Goal: Information Seeking & Learning: Learn about a topic

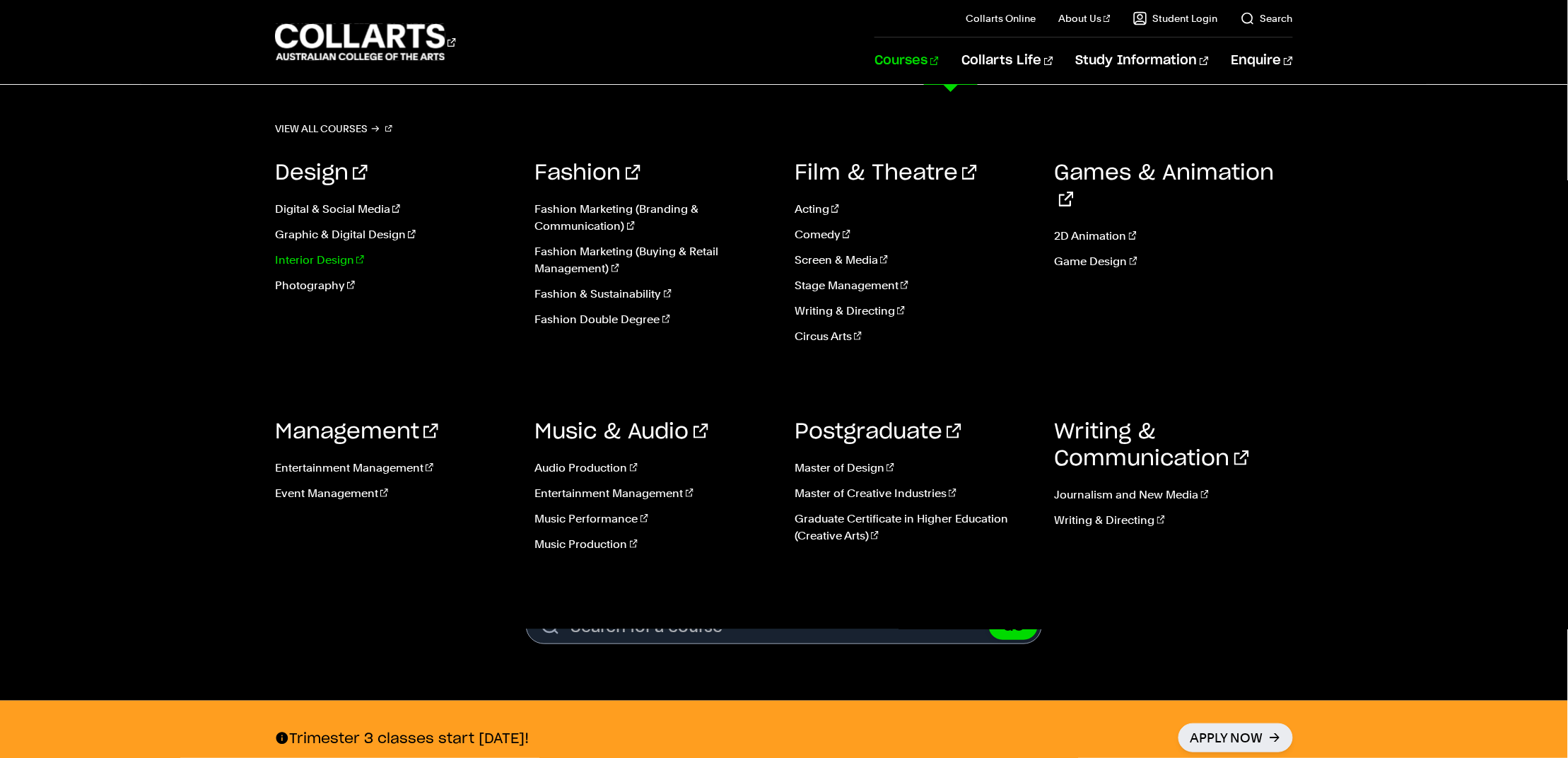
click at [319, 268] on link "Interior Design" at bounding box center [394, 260] width 239 height 17
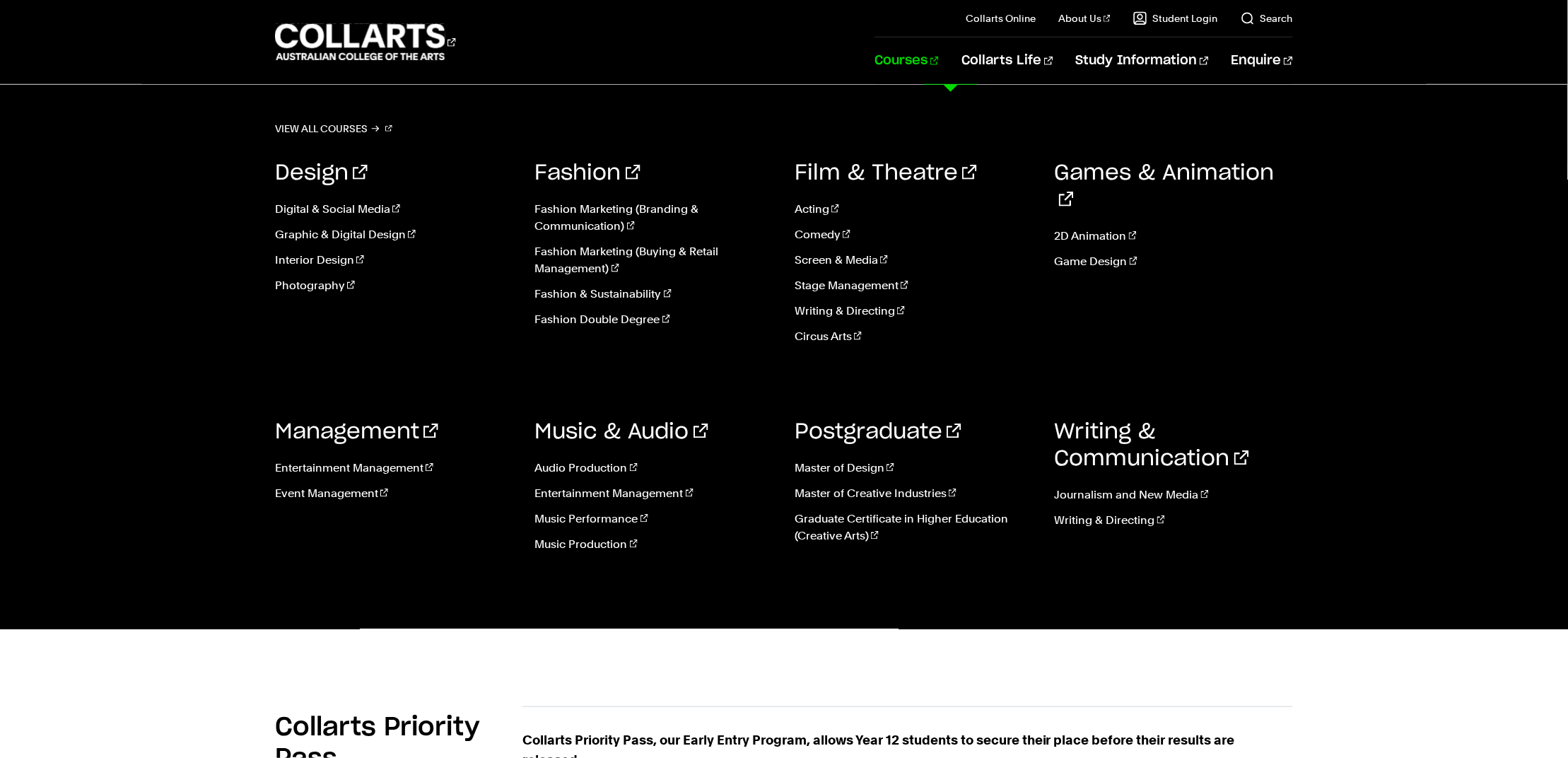
scroll to position [475, 0]
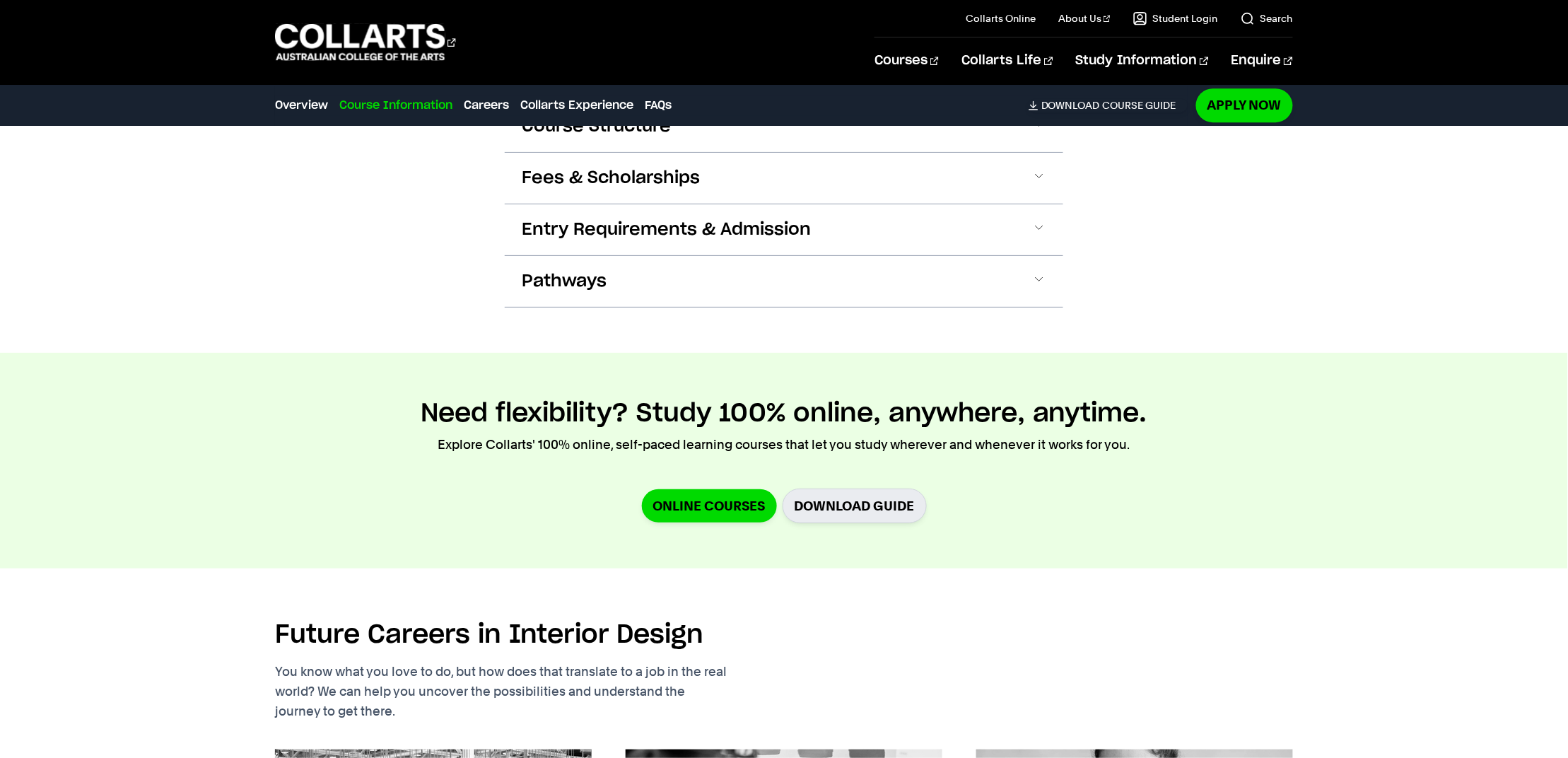
scroll to position [2257, 0]
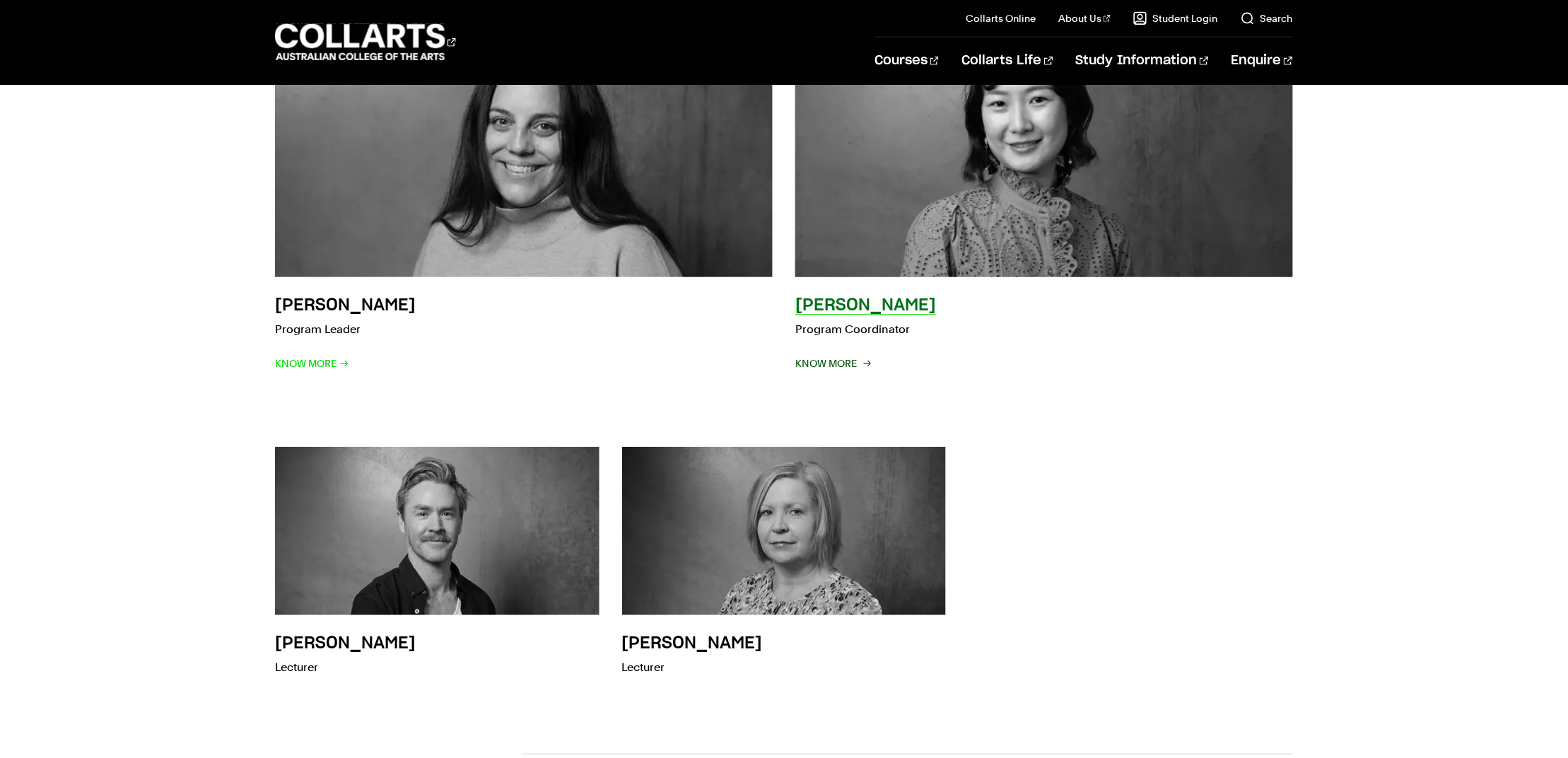
scroll to position [353, 0]
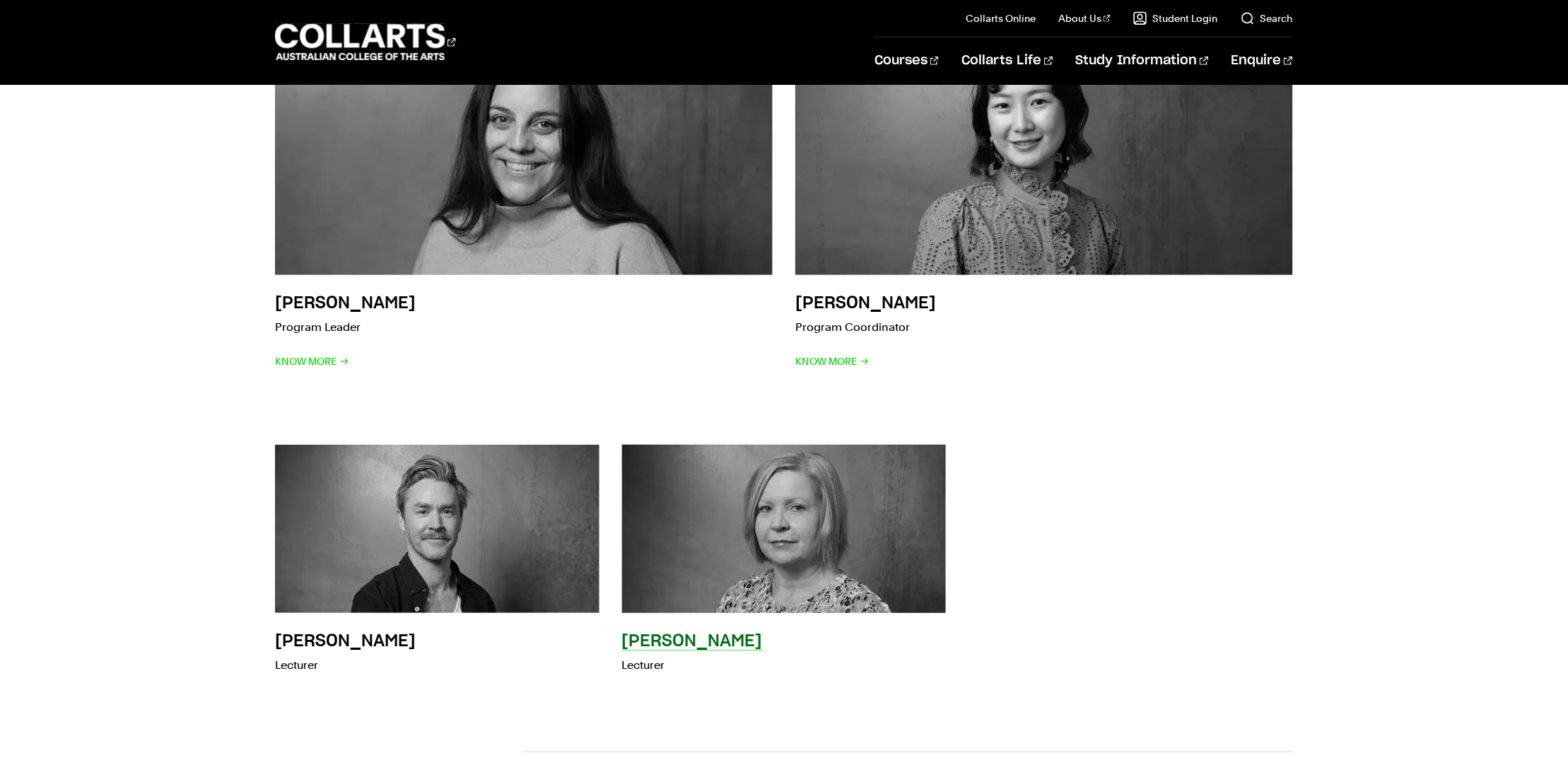
click at [655, 663] on p "Lecturer" at bounding box center [692, 665] width 141 height 20
copy p "Lecturer"
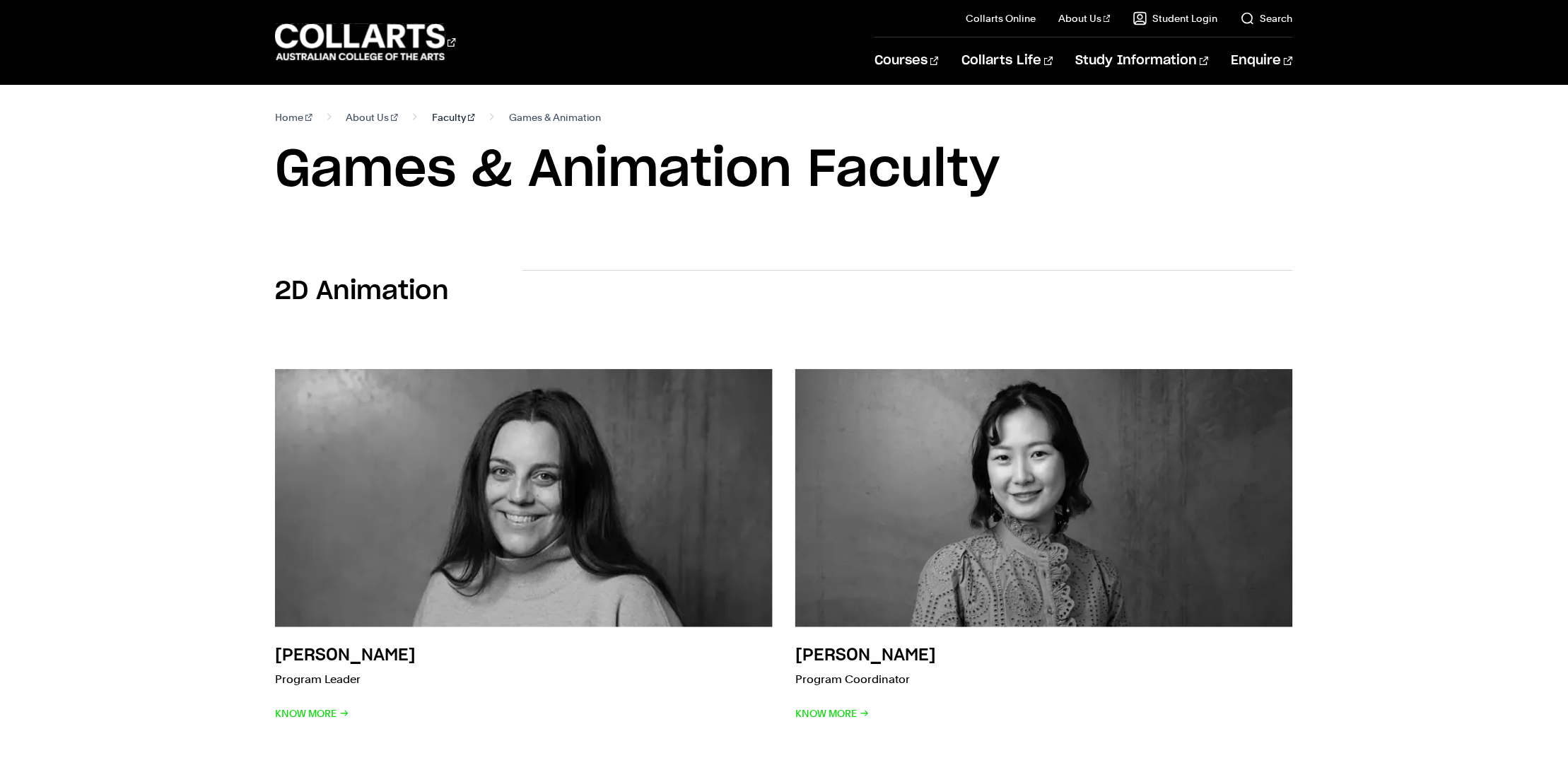
click at [448, 115] on nav "Home About Us Faculty Games & Animation" at bounding box center [784, 117] width 1018 height 20
click at [434, 116] on link "Faculty" at bounding box center [454, 117] width 43 height 20
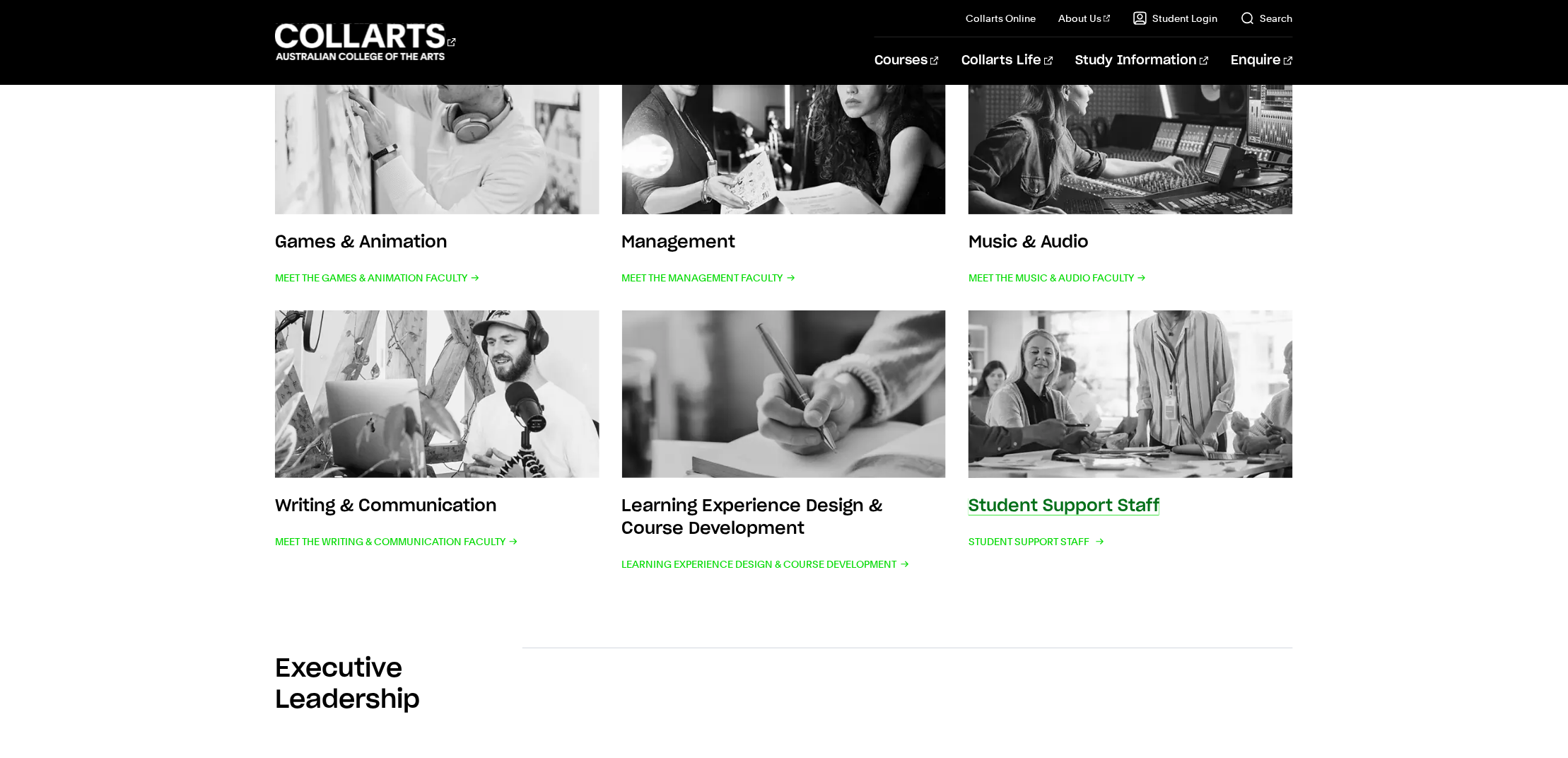
scroll to position [623, 0]
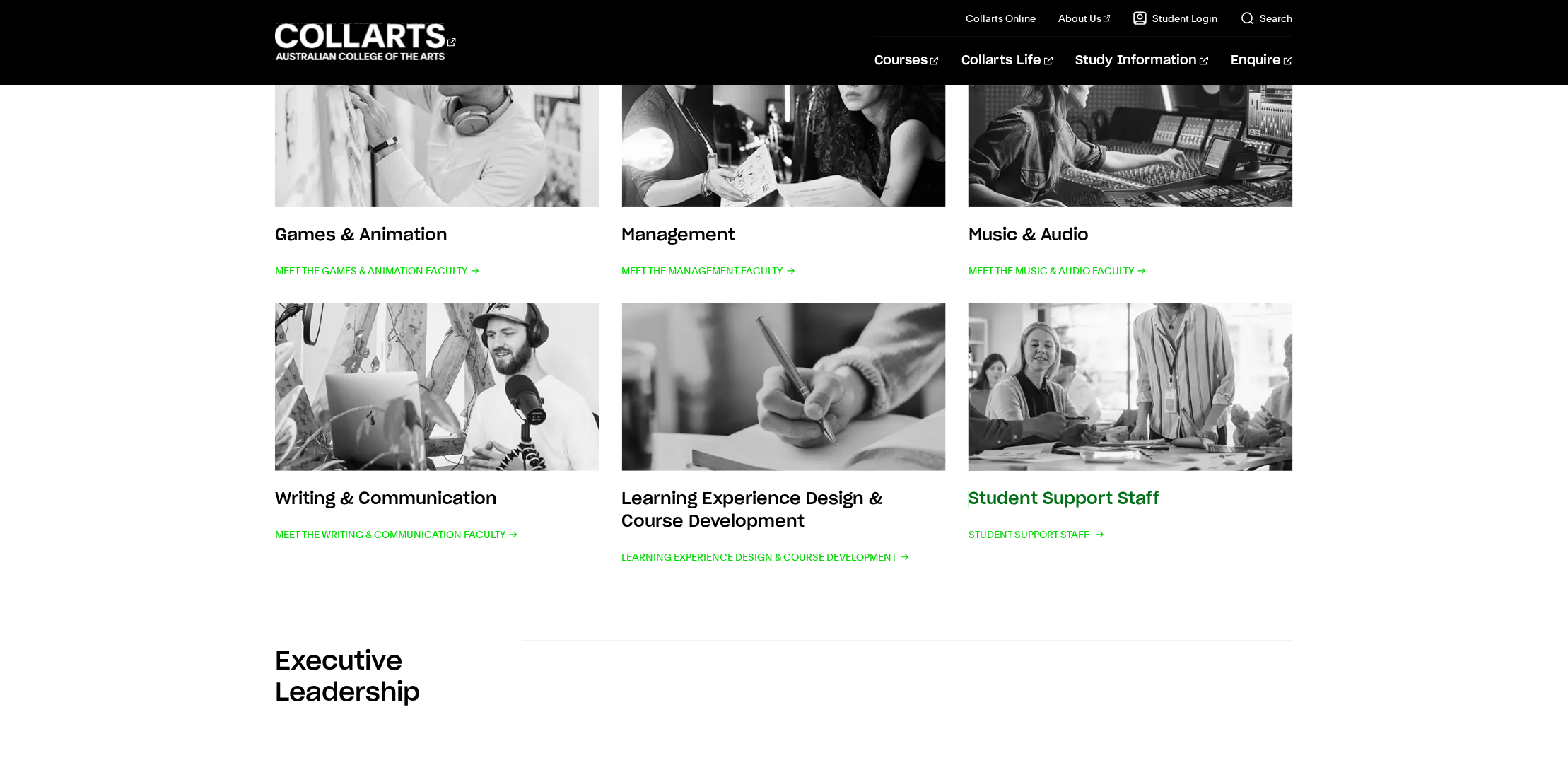
click at [1059, 425] on img at bounding box center [1131, 387] width 357 height 185
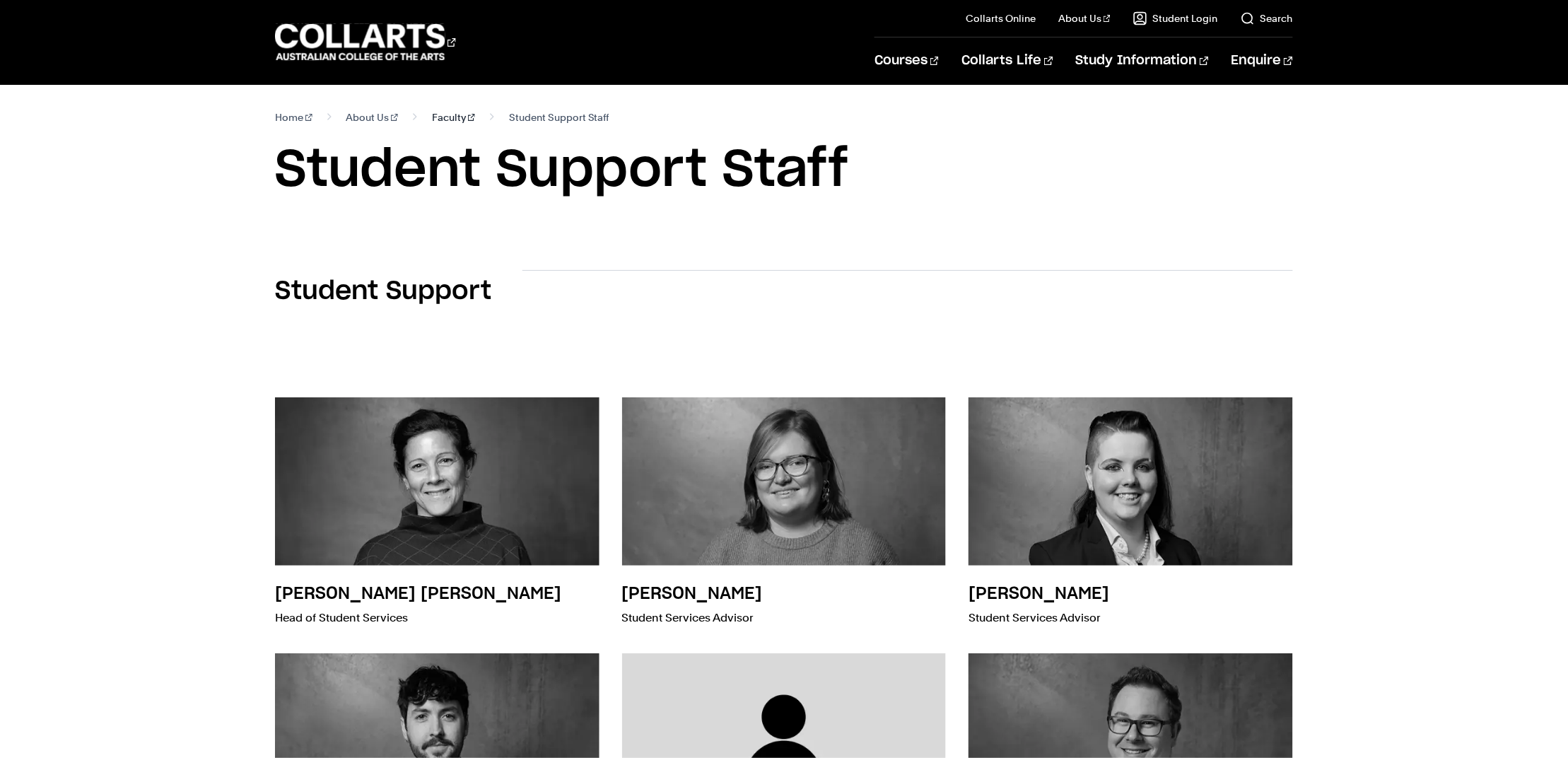
click at [441, 117] on link "Faculty" at bounding box center [454, 117] width 43 height 20
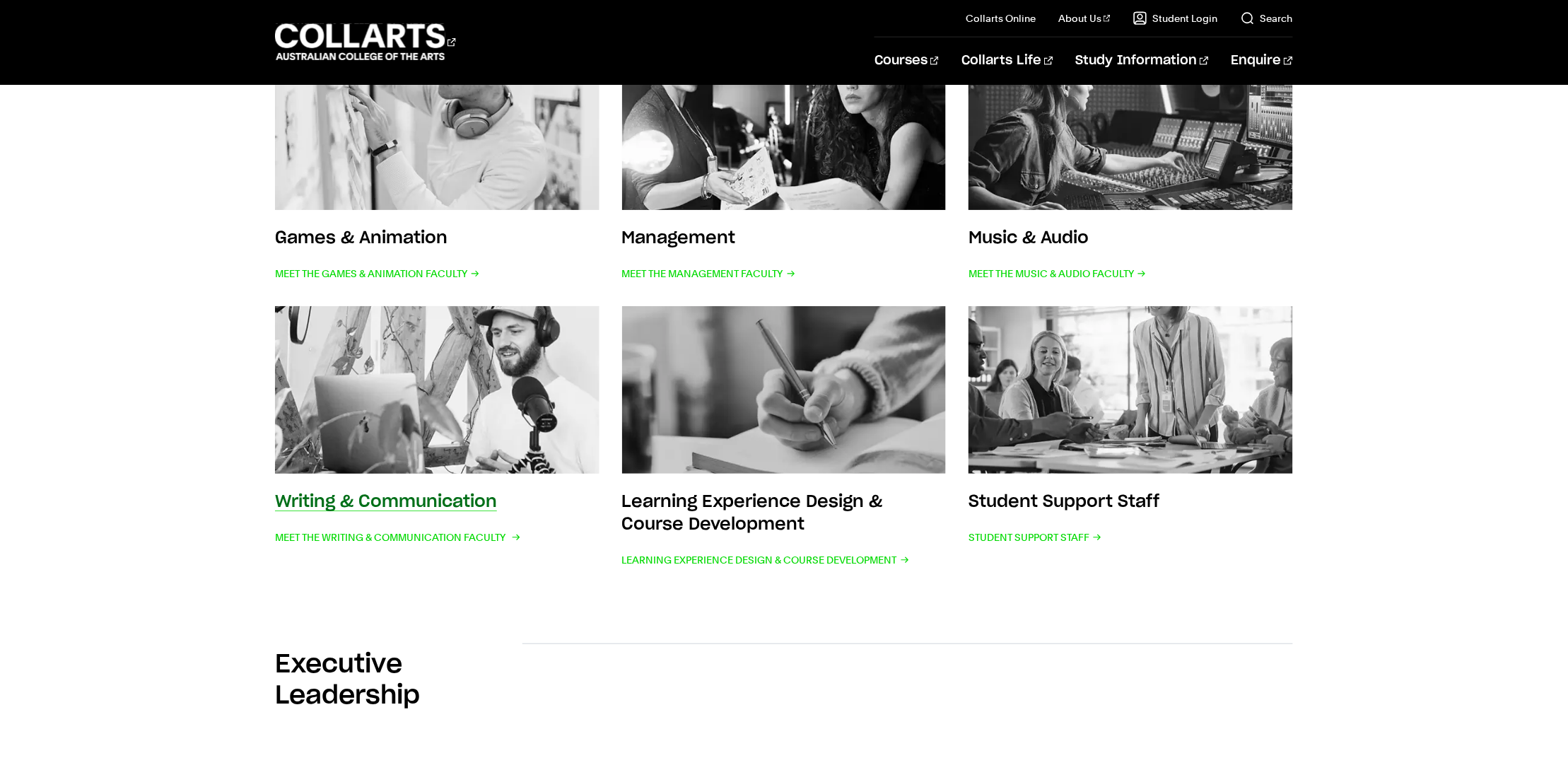
scroll to position [244, 0]
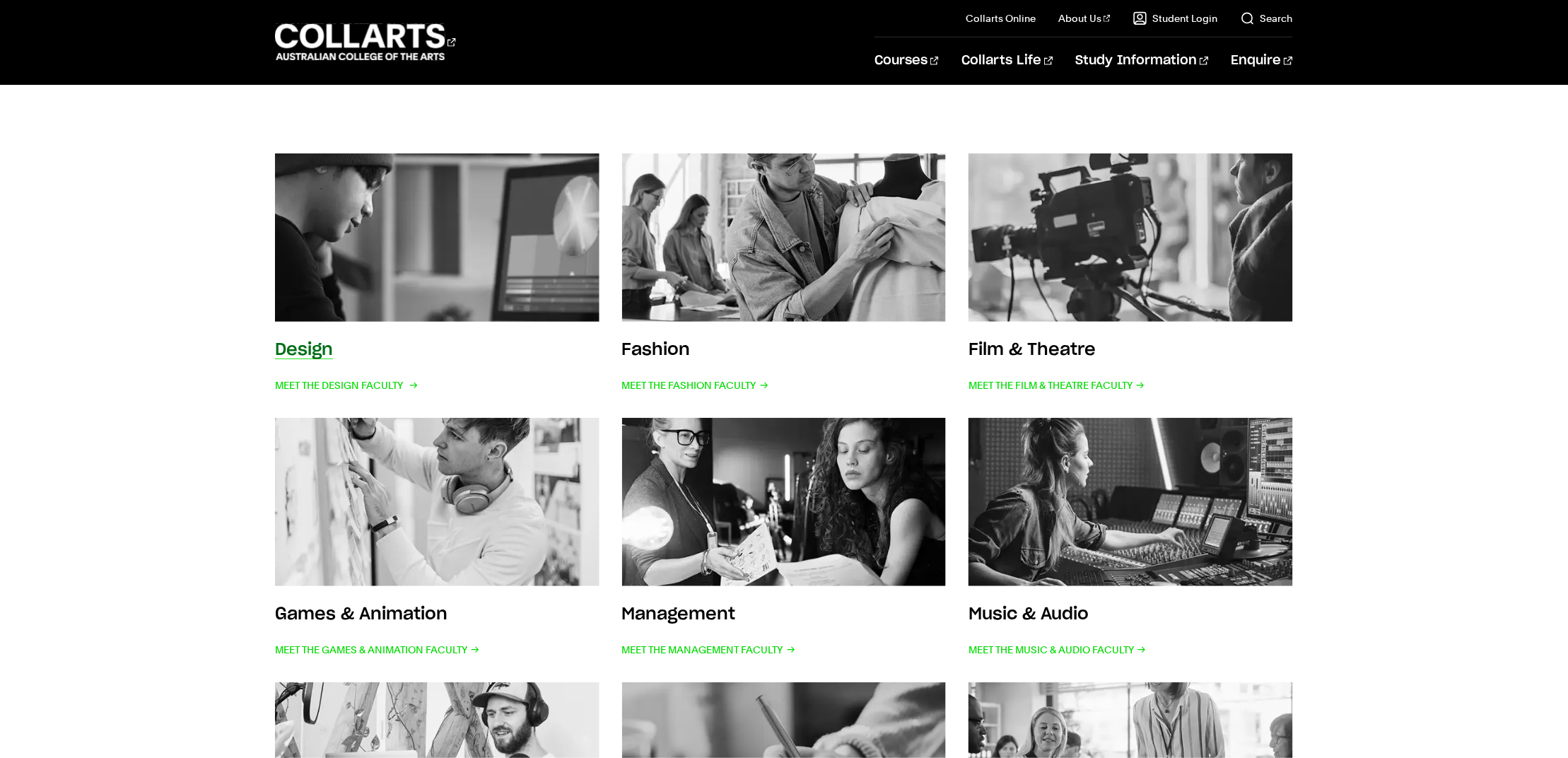
click at [464, 280] on img at bounding box center [436, 237] width 357 height 185
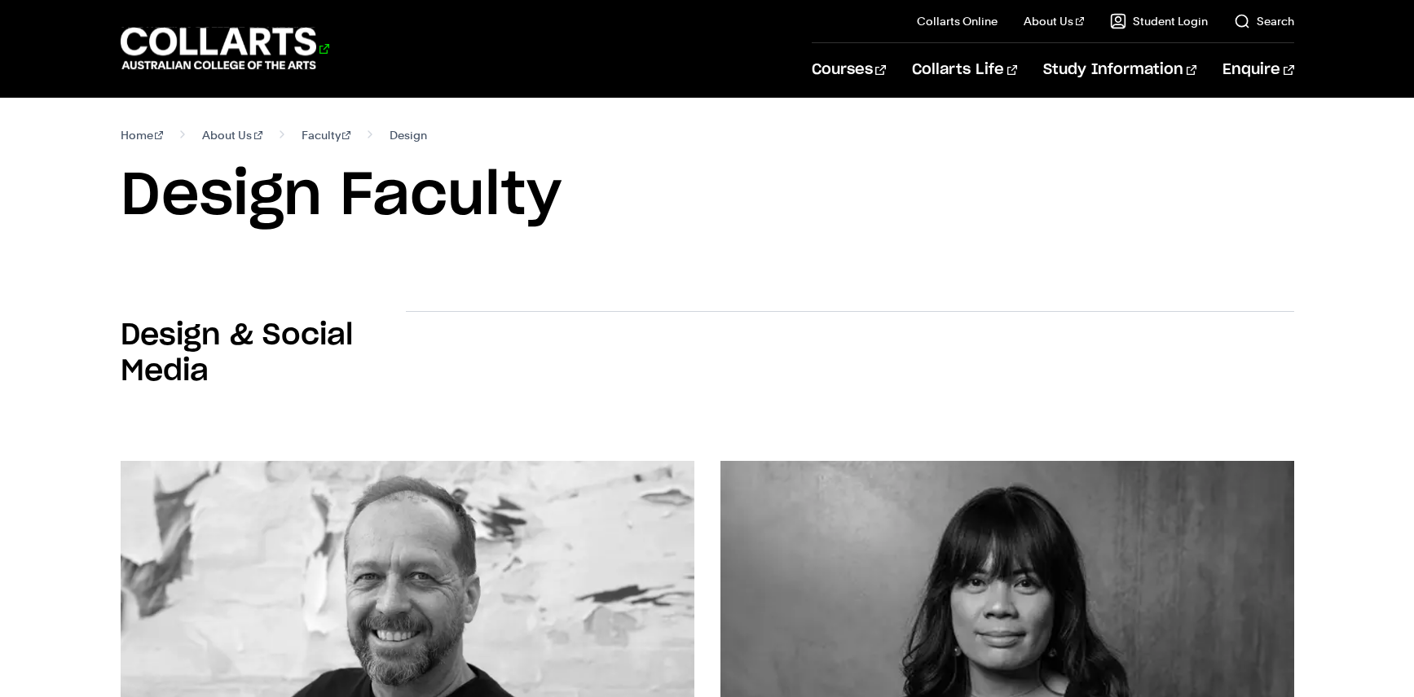
click at [273, 31] on 1 "Go to homepage" at bounding box center [219, 49] width 196 height 42
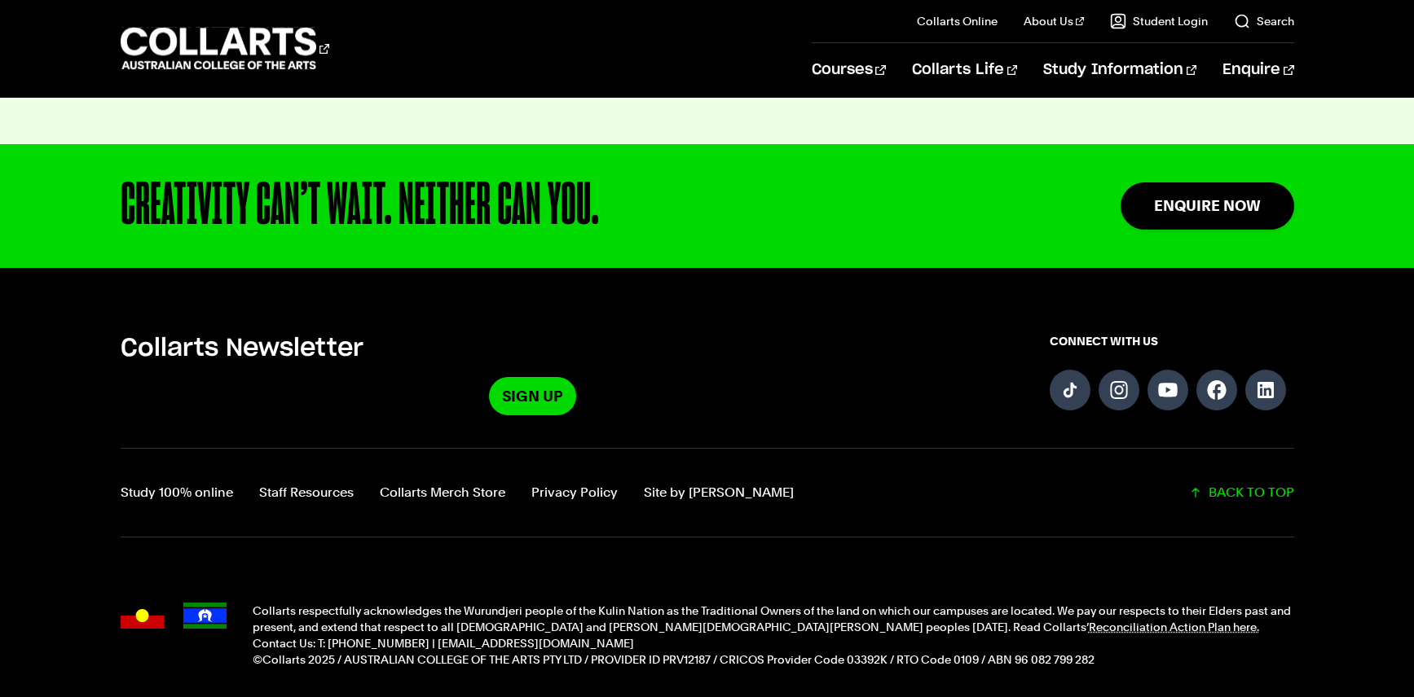
scroll to position [4206, 0]
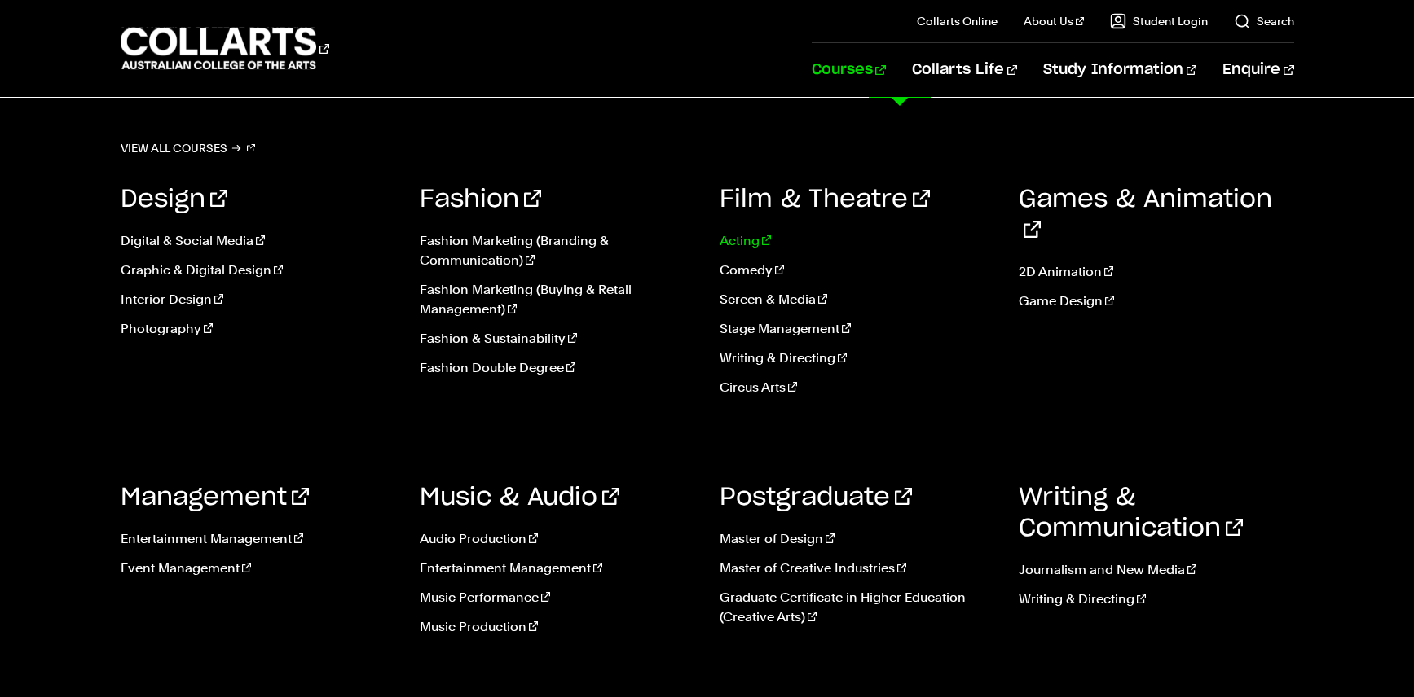
click at [738, 238] on link "Acting" at bounding box center [856, 241] width 275 height 20
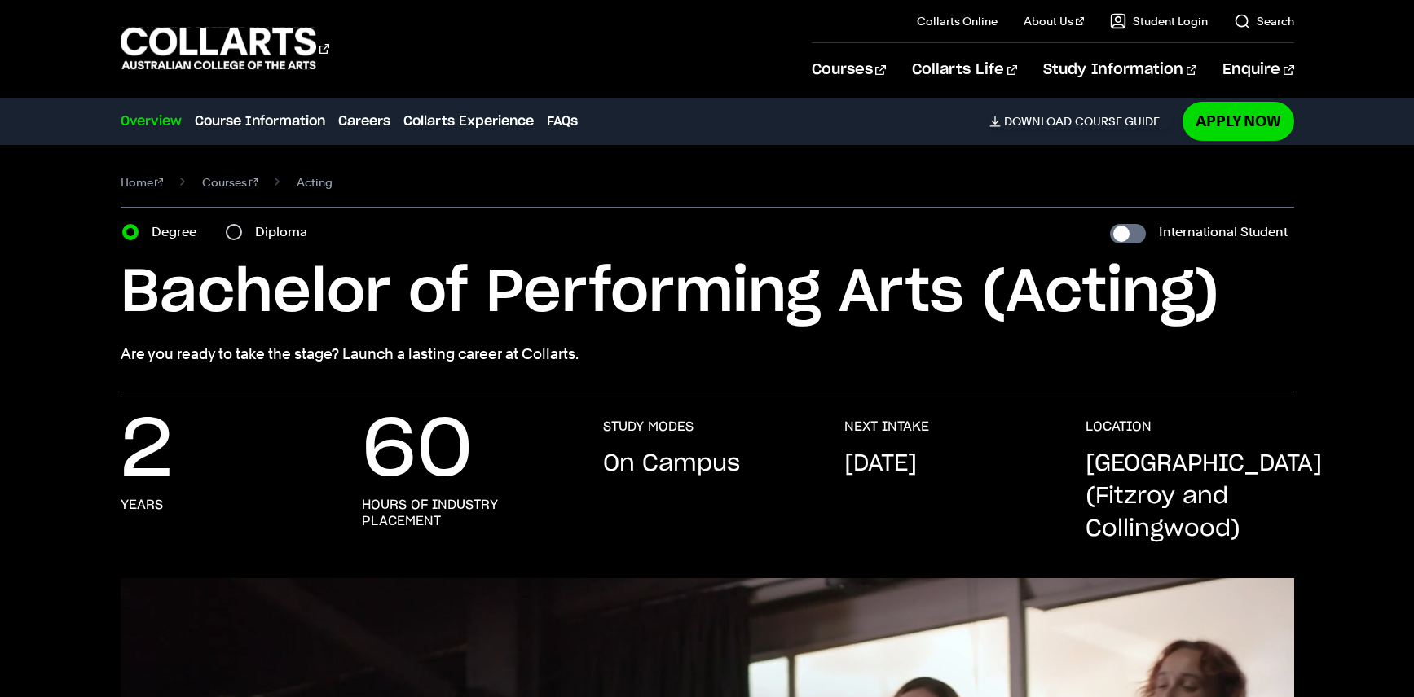
click at [284, 231] on label "Diploma" at bounding box center [286, 232] width 62 height 23
click at [242, 231] on input "Diploma" at bounding box center [234, 232] width 16 height 16
radio input "true"
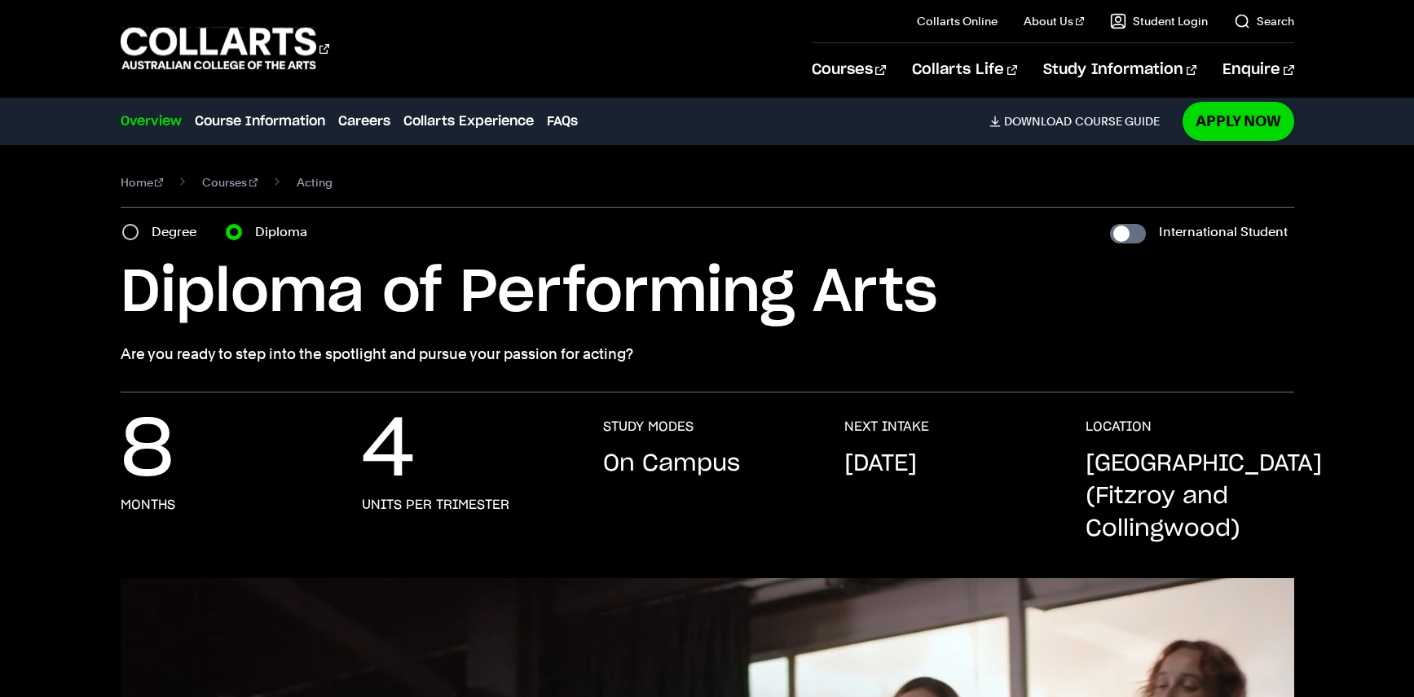
click at [184, 230] on label "Degree" at bounding box center [179, 232] width 55 height 23
click at [139, 230] on input "Degree" at bounding box center [130, 232] width 16 height 16
radio input "true"
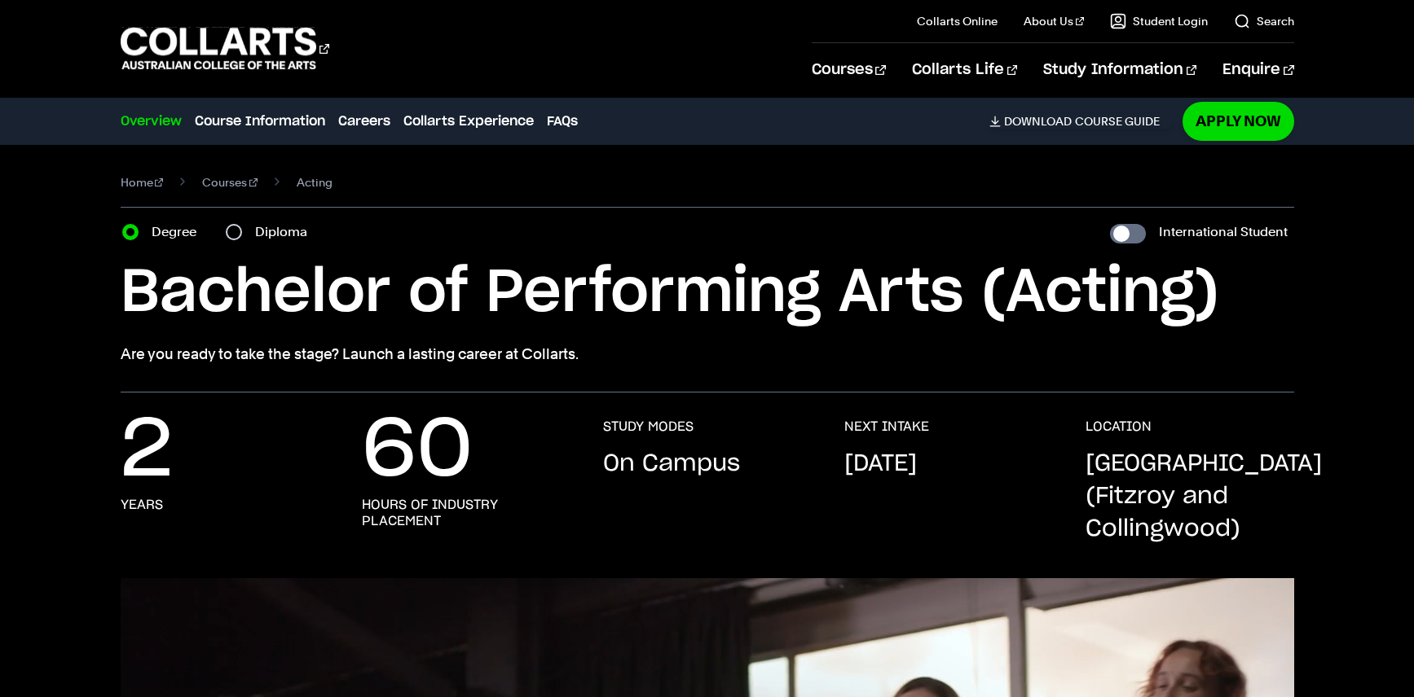
click at [294, 234] on label "Diploma" at bounding box center [286, 232] width 62 height 23
click at [242, 234] on input "Diploma" at bounding box center [234, 232] width 16 height 16
radio input "true"
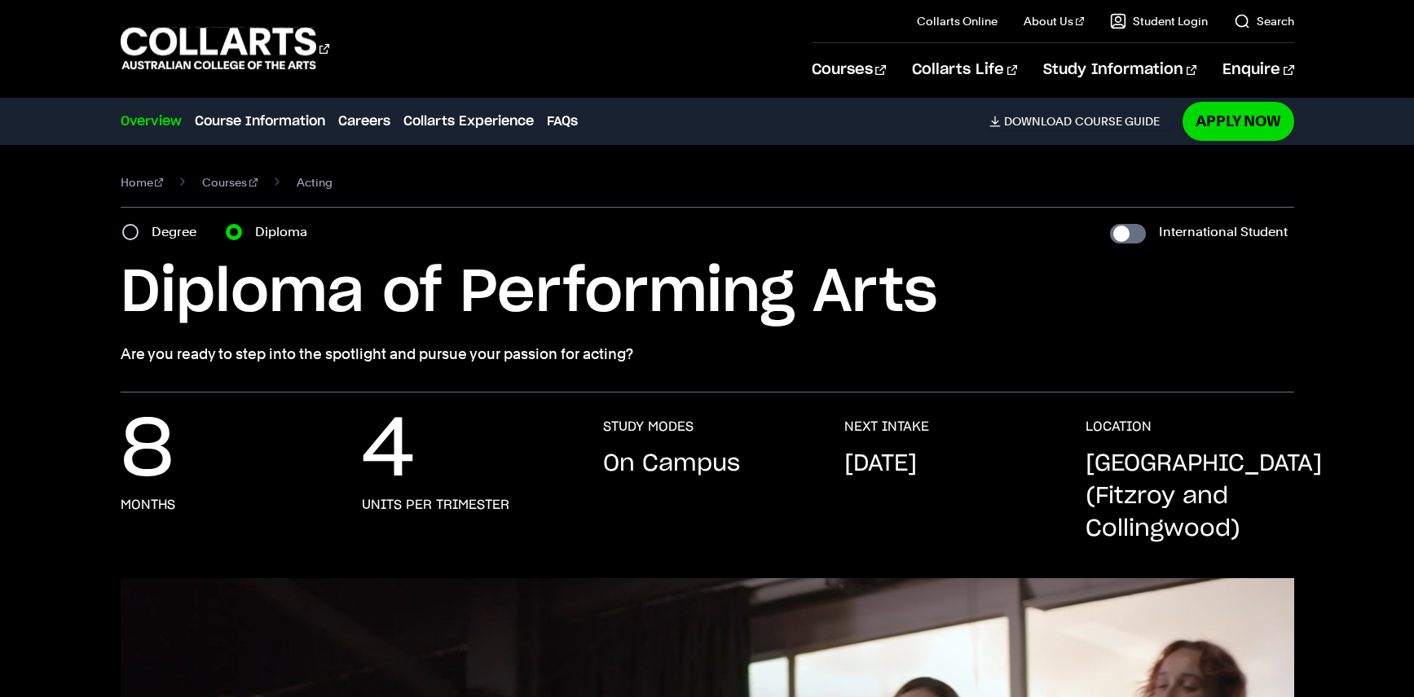
click at [185, 233] on label "Degree" at bounding box center [179, 232] width 55 height 23
click at [139, 233] on input "Degree" at bounding box center [130, 232] width 16 height 16
radio input "true"
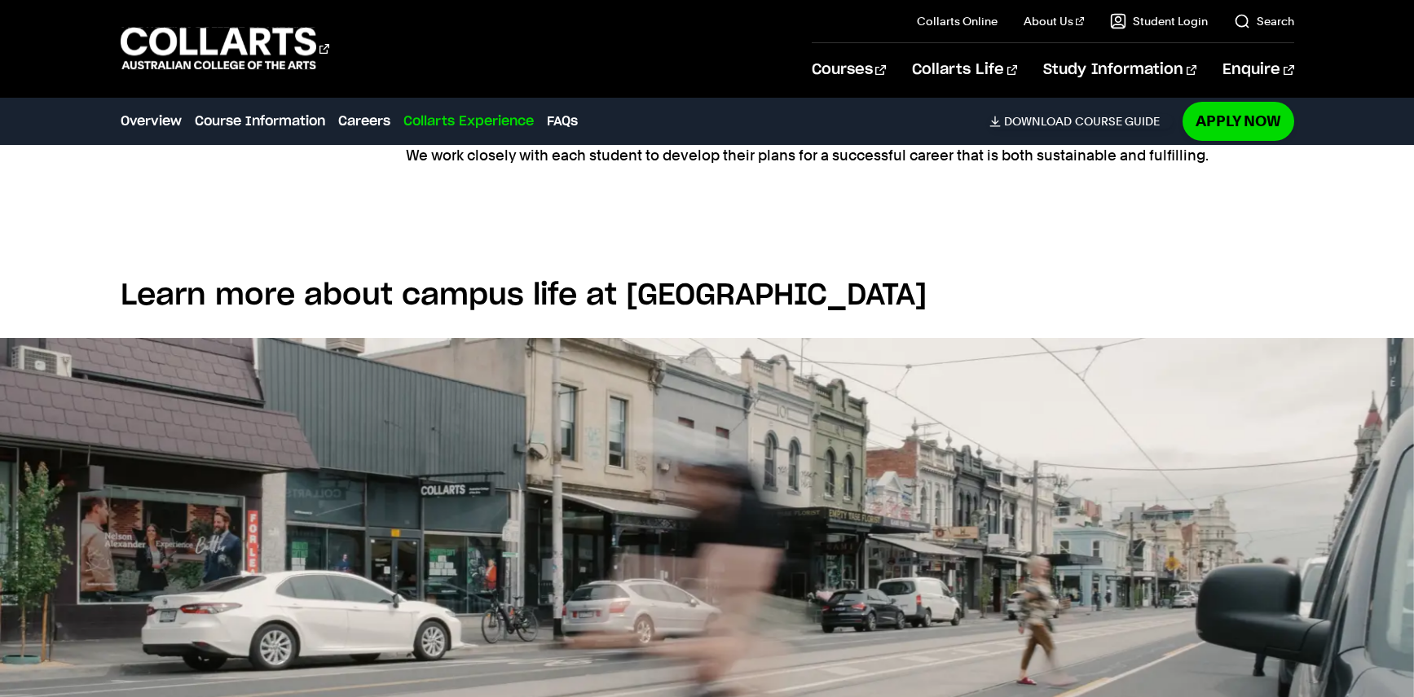
scroll to position [2546, 0]
